Goal: Find specific page/section: Find specific page/section

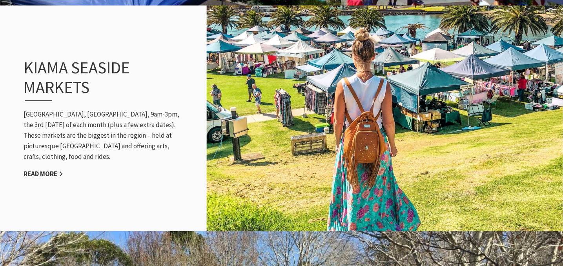
scroll to position [778, 0]
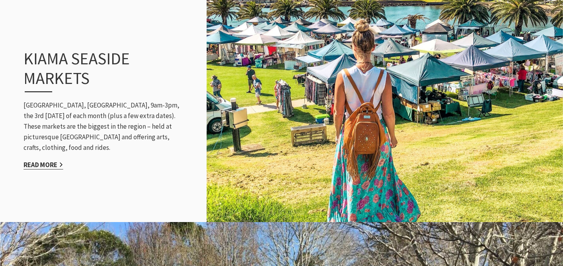
click at [45, 160] on link "Read More" at bounding box center [44, 164] width 40 height 9
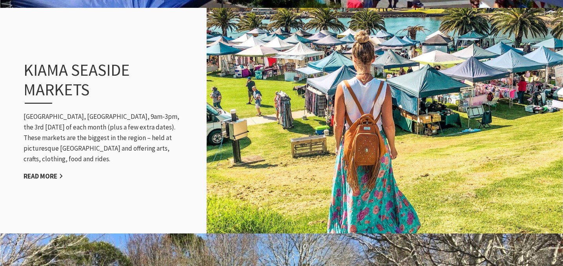
scroll to position [767, 0]
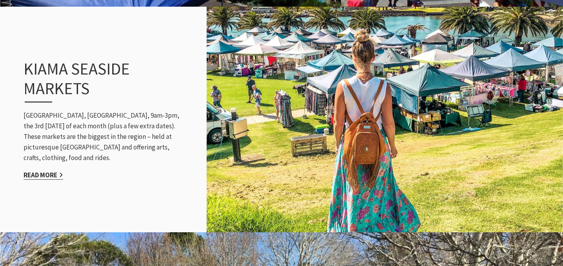
click at [52, 171] on link "Read More" at bounding box center [44, 175] width 40 height 9
